Goal: Navigation & Orientation: Find specific page/section

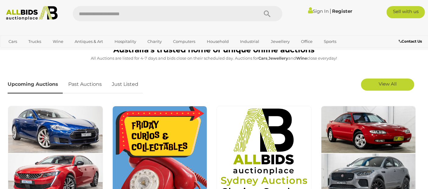
scroll to position [135, 0]
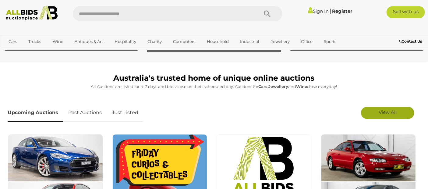
click at [388, 111] on span "View All" at bounding box center [388, 112] width 18 height 6
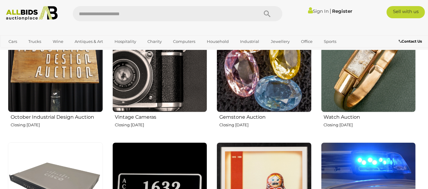
scroll to position [474, 0]
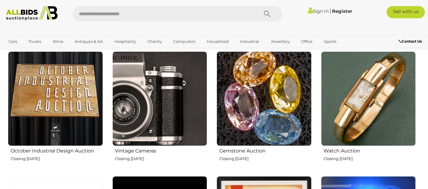
click at [65, 87] on img at bounding box center [55, 98] width 95 height 95
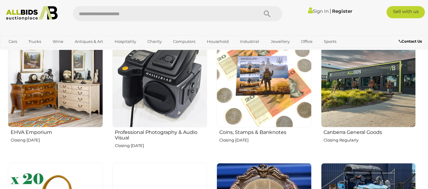
scroll to position [744, 0]
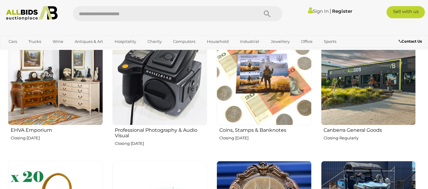
click at [55, 73] on img at bounding box center [55, 78] width 95 height 95
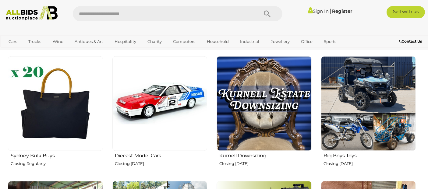
scroll to position [846, 0]
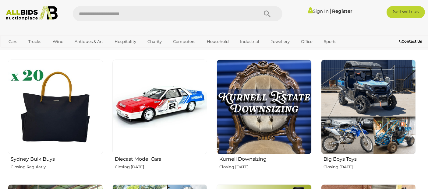
click at [280, 98] on img at bounding box center [264, 107] width 95 height 95
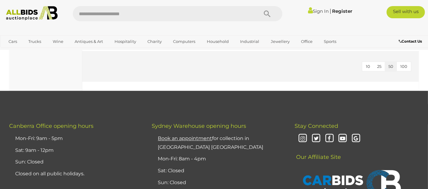
scroll to position [1083, 0]
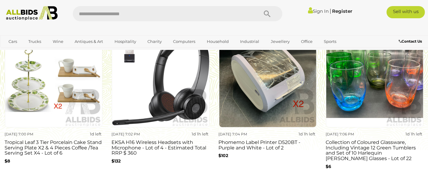
scroll to position [440, 0]
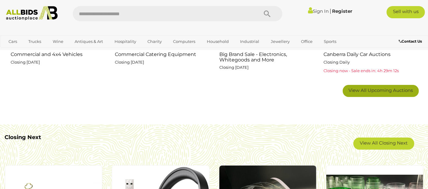
click at [388, 93] on link "View All Upcoming Auctions" at bounding box center [381, 91] width 76 height 12
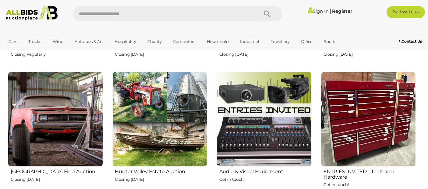
scroll to position [981, 0]
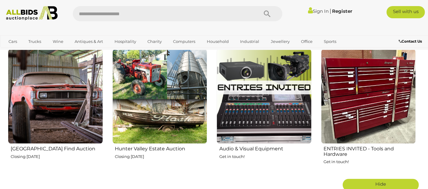
click at [130, 81] on img at bounding box center [159, 96] width 95 height 95
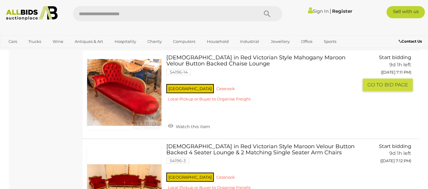
scroll to position [4263, 0]
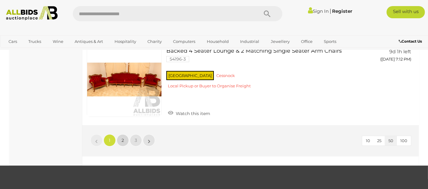
click at [125, 134] on link "2" at bounding box center [123, 140] width 12 height 12
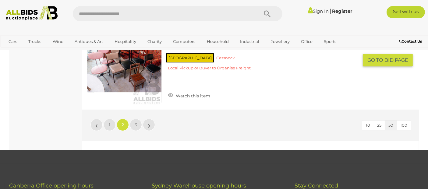
scroll to position [4261, 0]
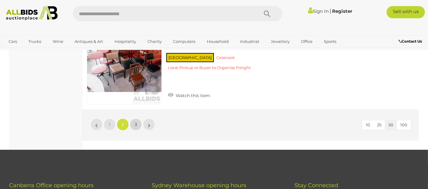
click at [132, 119] on link "3" at bounding box center [136, 124] width 12 height 12
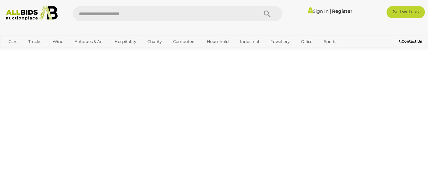
scroll to position [31, 0]
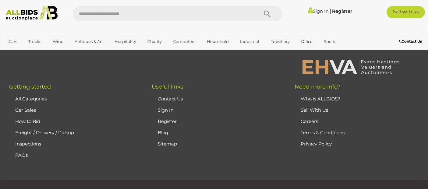
scroll to position [2407, 0]
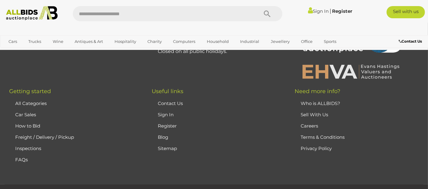
scroll to position [31, 0]
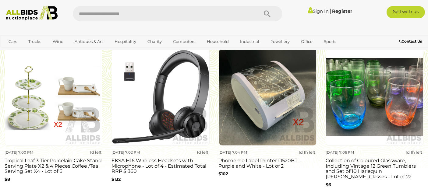
scroll to position [507, 0]
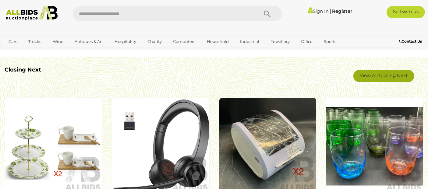
click at [400, 75] on link "View All Closing Next" at bounding box center [383, 76] width 61 height 12
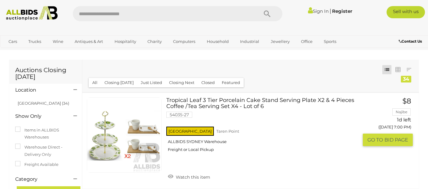
scroll to position [68, 0]
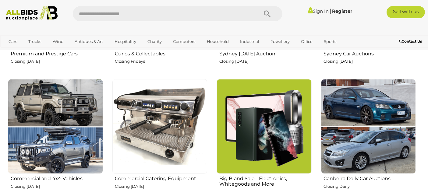
scroll to position [372, 0]
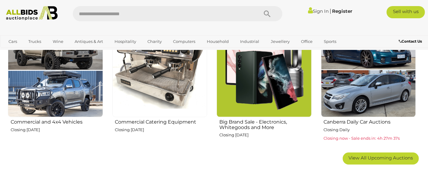
drag, startPoint x: 379, startPoint y: 159, endPoint x: 383, endPoint y: 153, distance: 6.6
click at [379, 158] on span "View All Upcoming Auctions" at bounding box center [381, 158] width 64 height 6
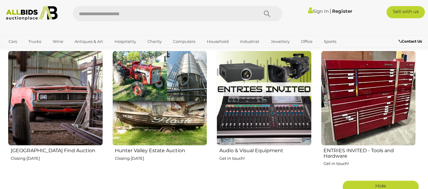
scroll to position [947, 0]
